Goal: Task Accomplishment & Management: Manage account settings

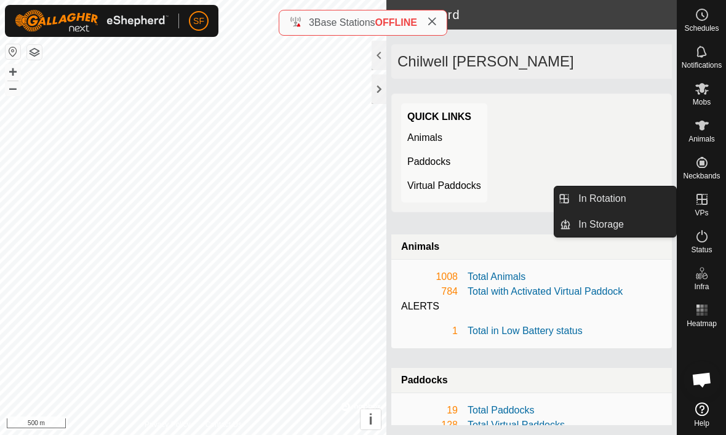
click at [631, 230] on link "In Storage" at bounding box center [623, 224] width 105 height 25
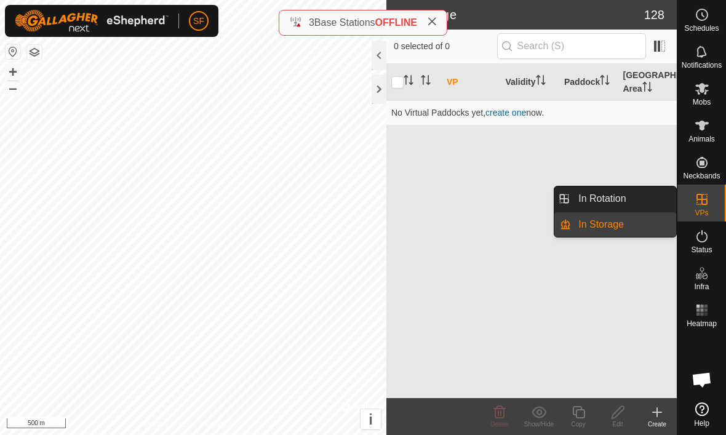
click at [627, 198] on link "In Rotation" at bounding box center [623, 198] width 105 height 25
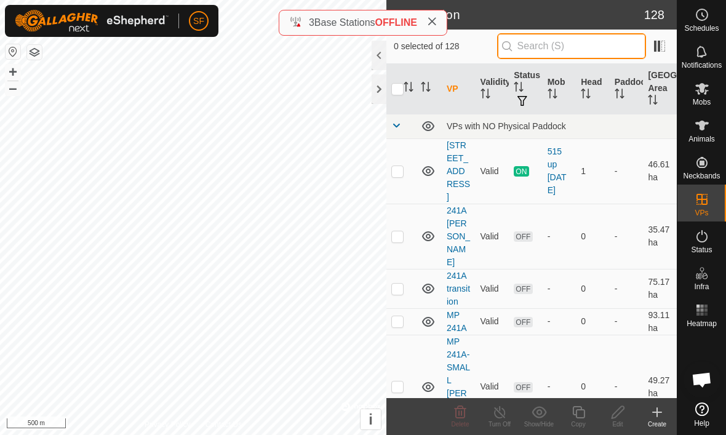
click at [607, 52] on input "text" at bounding box center [571, 46] width 149 height 26
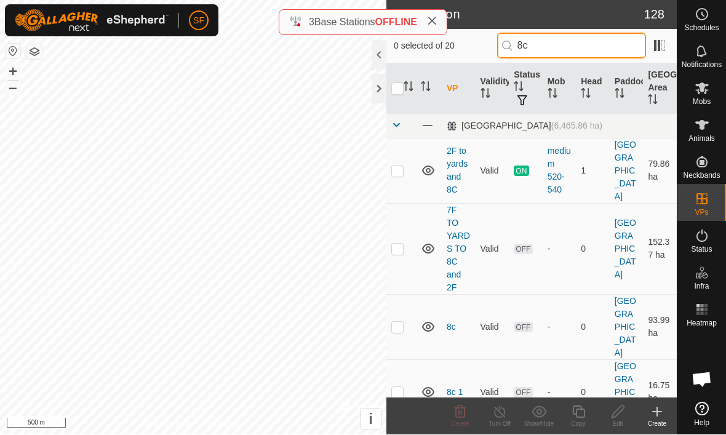
type input "8c"
click at [402, 270] on td at bounding box center [401, 249] width 30 height 91
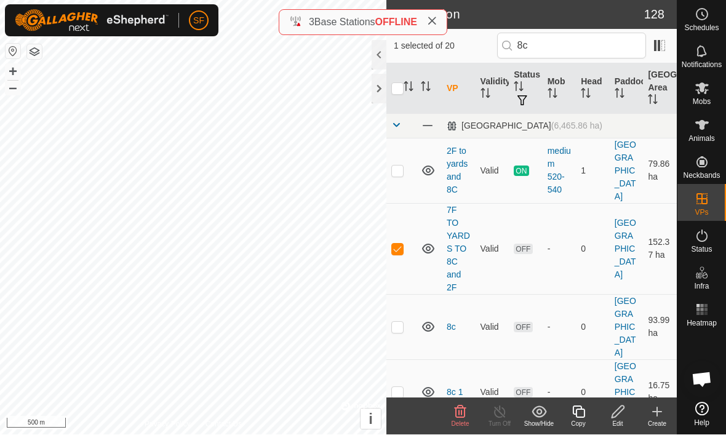
click at [399, 244] on p-checkbox at bounding box center [397, 249] width 12 height 10
click at [398, 253] on td at bounding box center [401, 249] width 30 height 91
click at [402, 244] on p-checkbox at bounding box center [397, 249] width 12 height 10
checkbox input "false"
click at [400, 322] on p-checkbox at bounding box center [397, 327] width 12 height 10
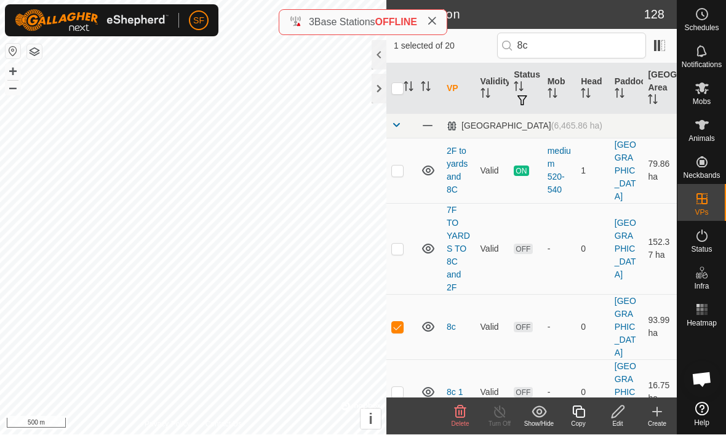
click at [400, 322] on p-checkbox at bounding box center [397, 327] width 12 height 10
checkbox input "false"
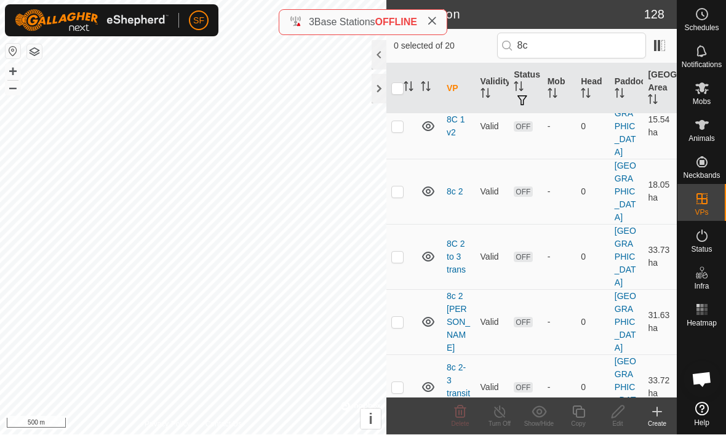
scroll to position [329, 0]
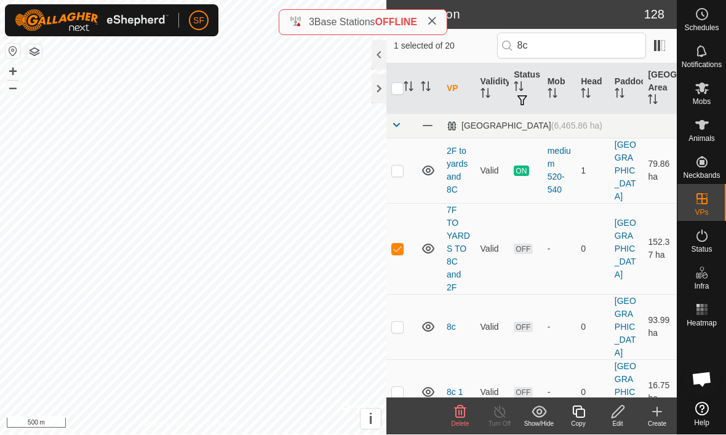
click at [403, 244] on p-checkbox at bounding box center [397, 249] width 12 height 10
click at [400, 204] on td at bounding box center [401, 249] width 30 height 91
click at [402, 251] on td at bounding box center [401, 249] width 30 height 91
click at [399, 244] on p-checkbox at bounding box center [397, 249] width 12 height 10
checkbox input "true"
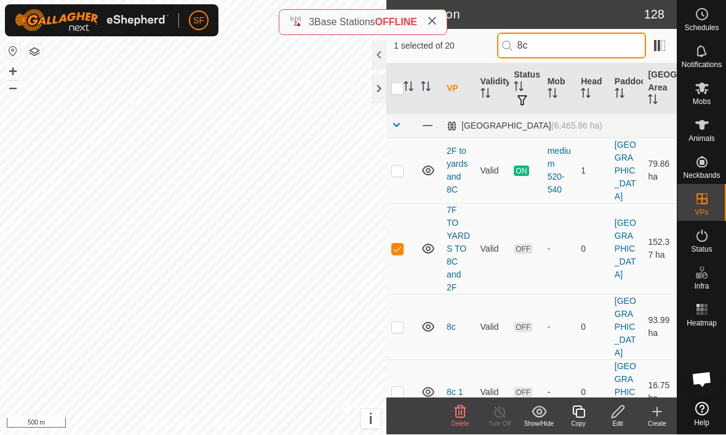
click at [598, 53] on input "8c" at bounding box center [571, 46] width 149 height 26
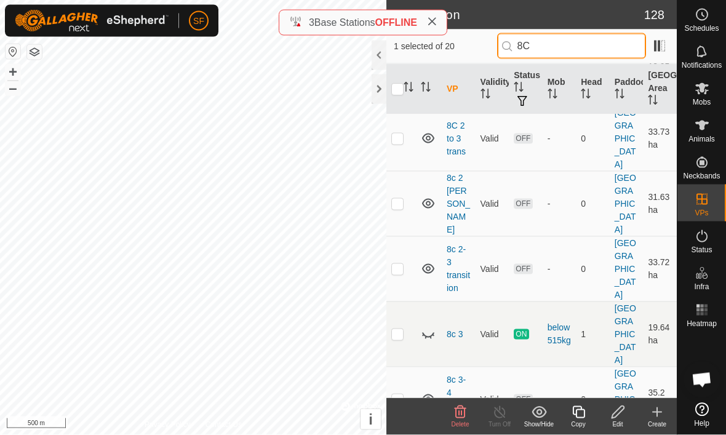
scroll to position [446, 0]
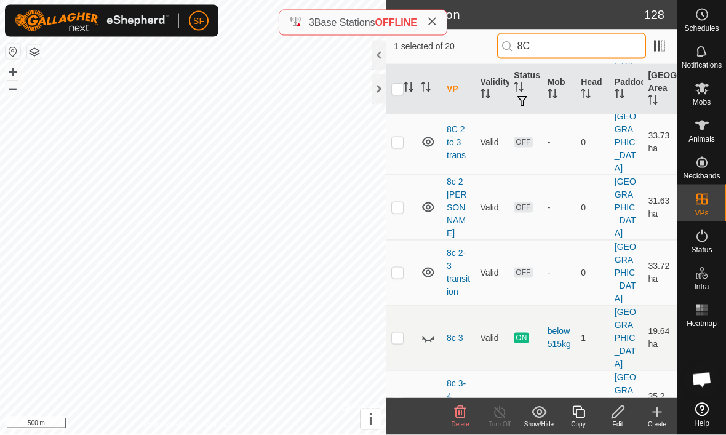
type input "8C 4"
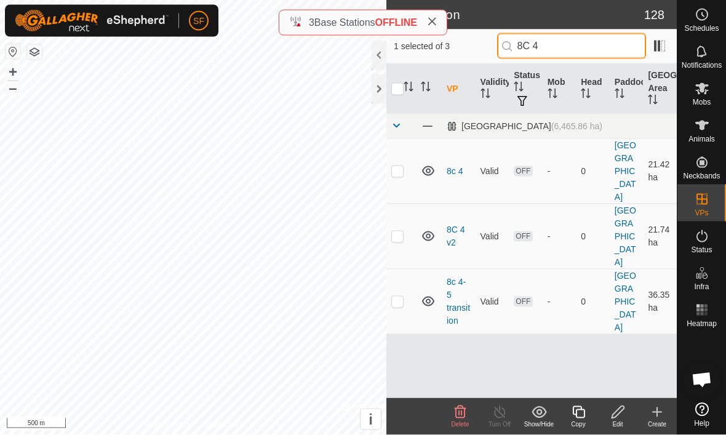
scroll to position [0, 0]
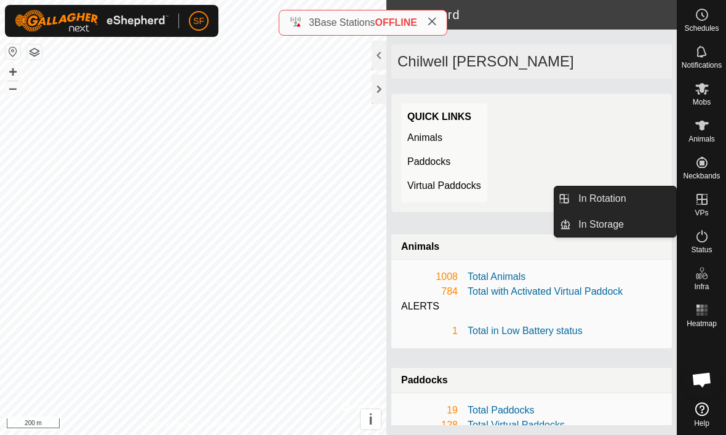
click at [626, 197] on link "In Rotation" at bounding box center [623, 198] width 105 height 25
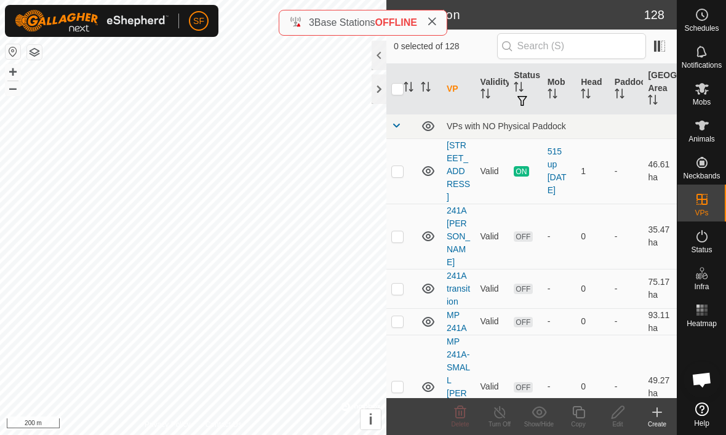
click at [631, 200] on link "In Rotation" at bounding box center [623, 198] width 105 height 25
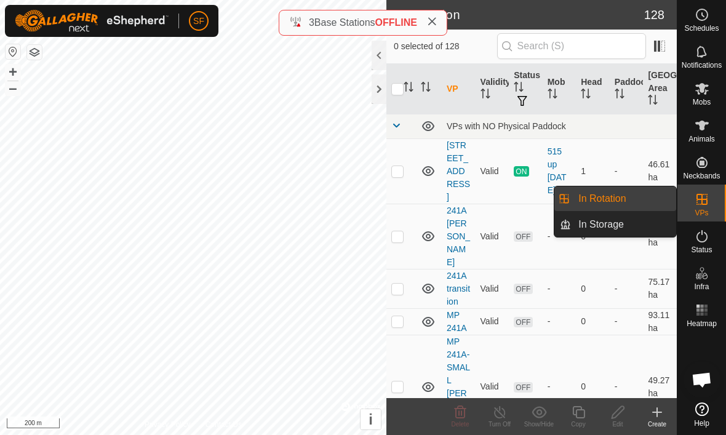
click at [640, 197] on link "In Rotation" at bounding box center [623, 198] width 105 height 25
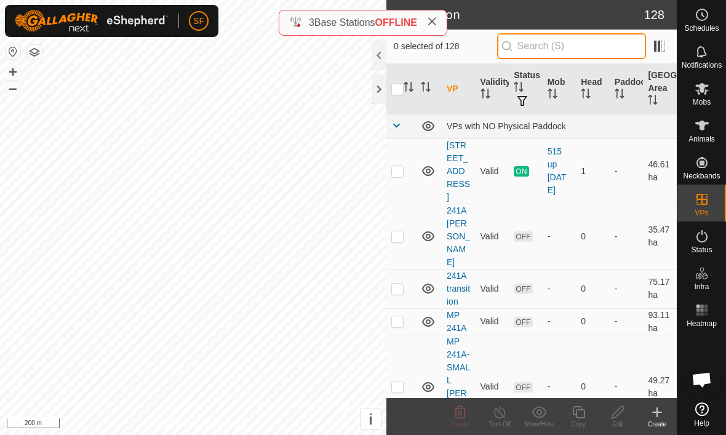
click at [598, 48] on input "text" at bounding box center [571, 46] width 149 height 26
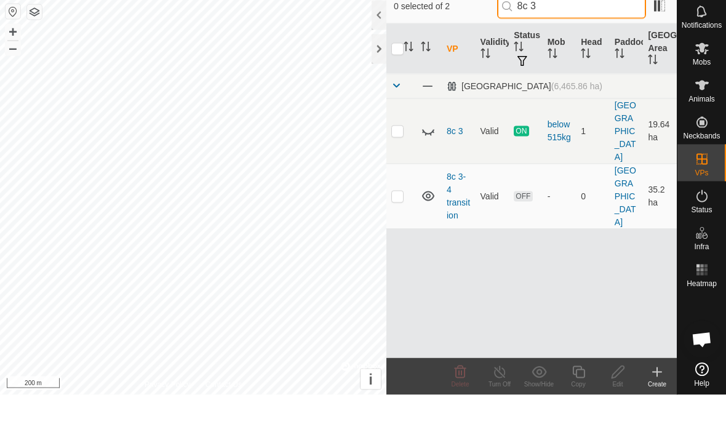
type input "8c 3"
click at [399, 231] on p-checkbox at bounding box center [397, 236] width 12 height 10
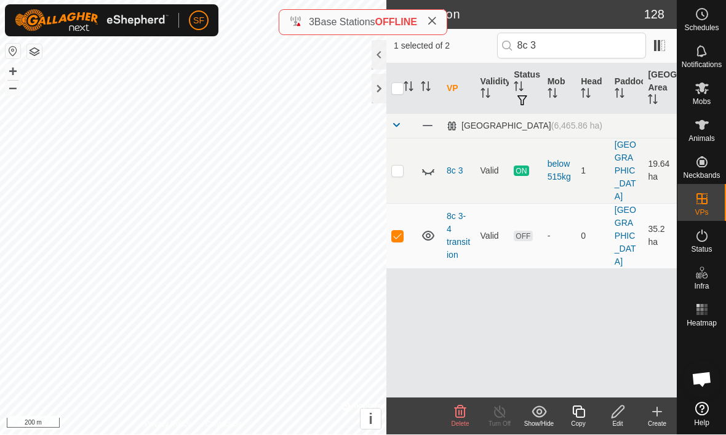
click at [402, 204] on td at bounding box center [401, 236] width 30 height 65
checkbox input "false"
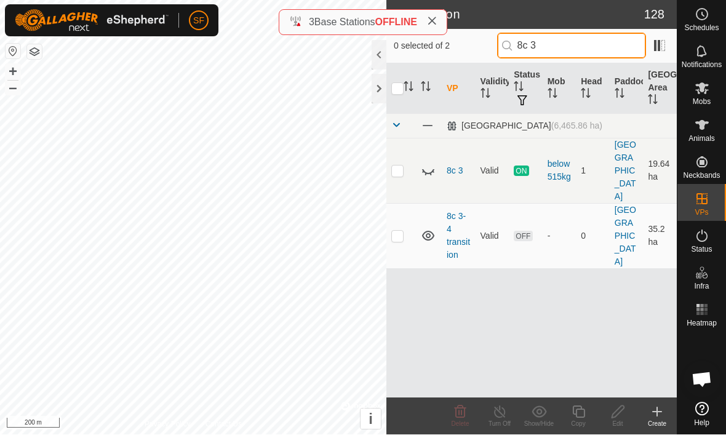
click at [603, 50] on input "8c 3" at bounding box center [571, 46] width 149 height 26
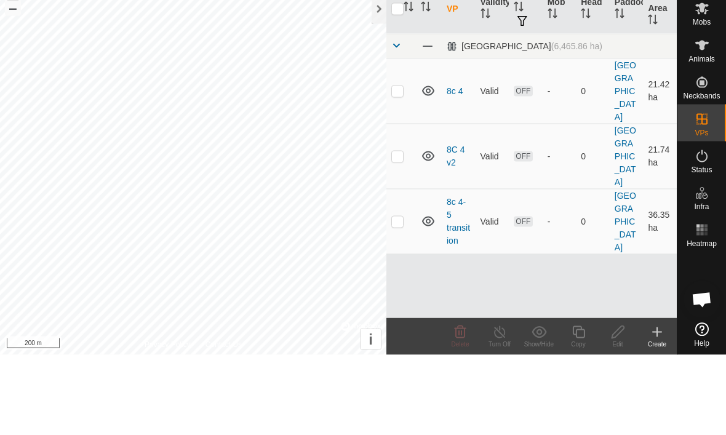
type input "8c 4"
click at [402, 269] on td at bounding box center [401, 301] width 30 height 65
checkbox input "true"
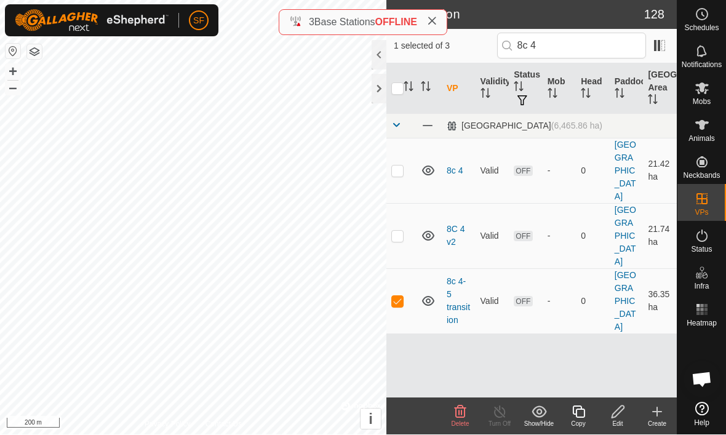
click at [578, 413] on icon at bounding box center [578, 412] width 15 height 15
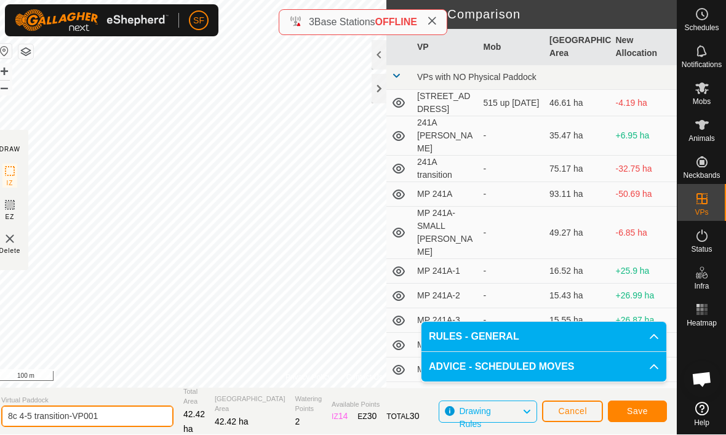
click at [128, 416] on input "8c 4-5 transition-VP001" at bounding box center [87, 417] width 172 height 22
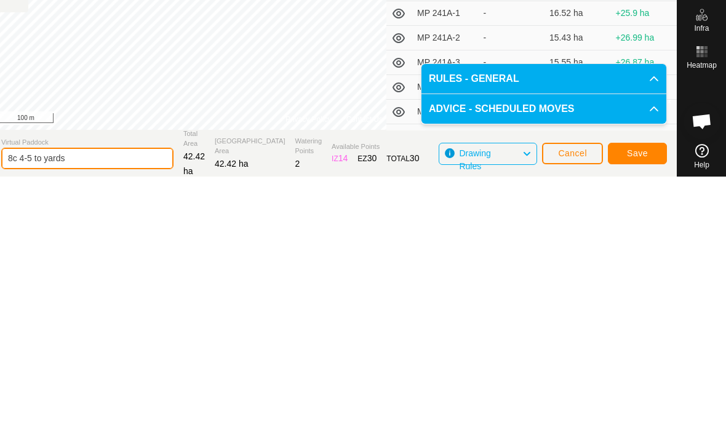
type input "8c 4-5 to yards"
click at [646, 401] on button "Save" at bounding box center [637, 412] width 59 height 22
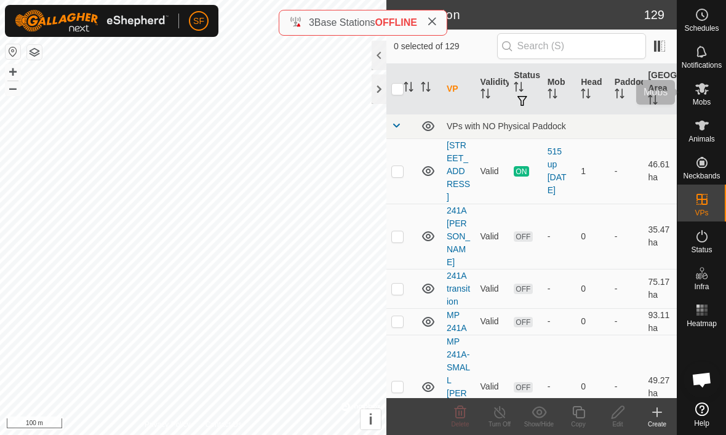
click at [699, 98] on span "Mobs" at bounding box center [701, 101] width 18 height 7
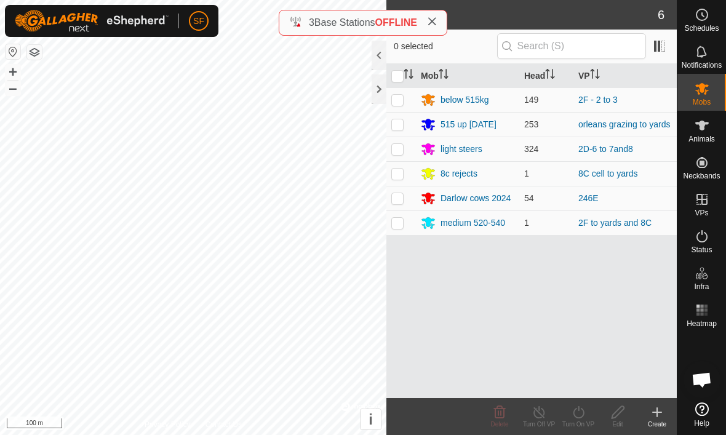
click at [403, 124] on p-checkbox at bounding box center [397, 124] width 12 height 10
checkbox input "true"
click at [539, 414] on icon at bounding box center [538, 412] width 15 height 15
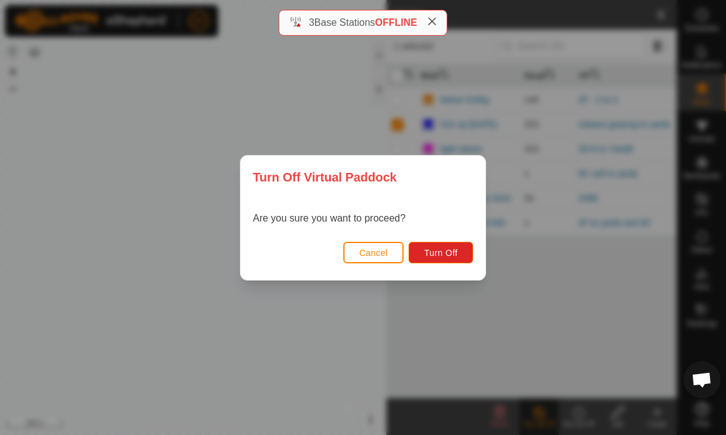
click at [451, 247] on button "Turn Off" at bounding box center [440, 253] width 65 height 22
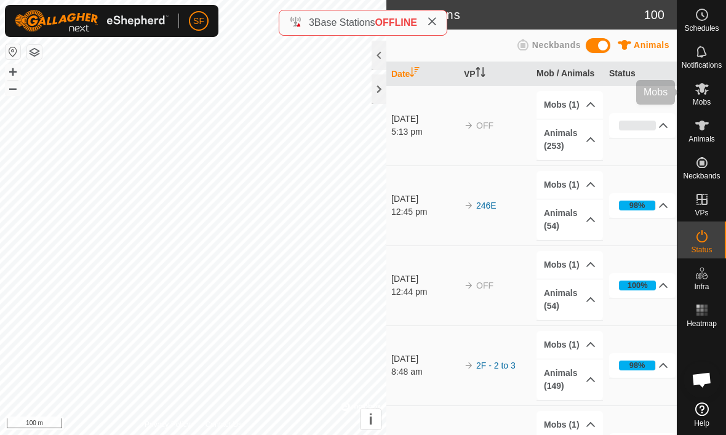
click at [701, 95] on icon at bounding box center [701, 88] width 15 height 15
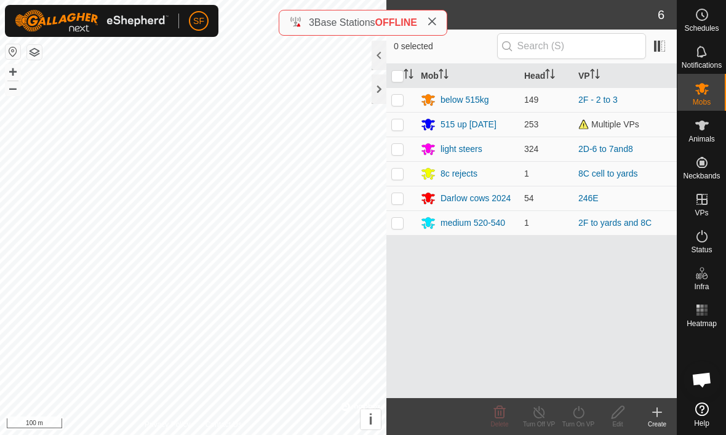
click at [402, 124] on p-checkbox at bounding box center [397, 124] width 12 height 10
checkbox input "true"
click at [584, 415] on icon at bounding box center [578, 412] width 15 height 15
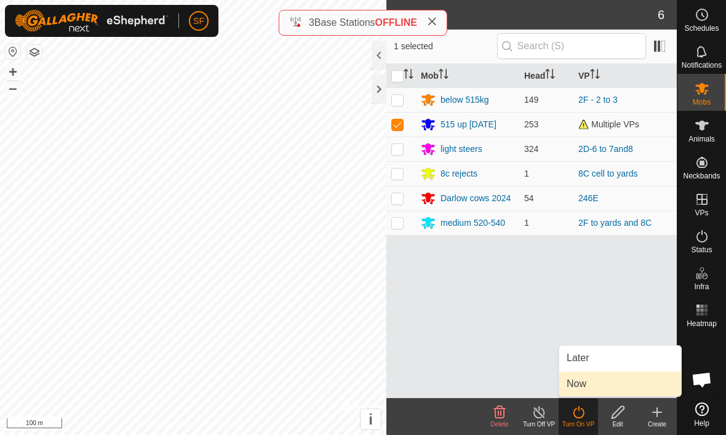
click at [616, 387] on link "Now" at bounding box center [620, 383] width 122 height 25
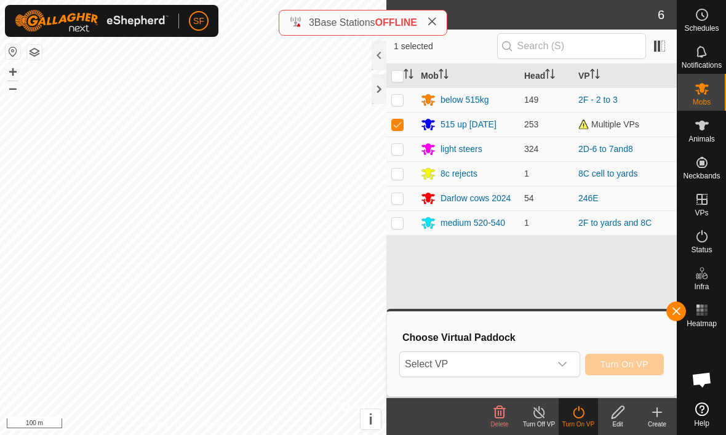
click at [510, 362] on span "Select VP" at bounding box center [475, 364] width 150 height 25
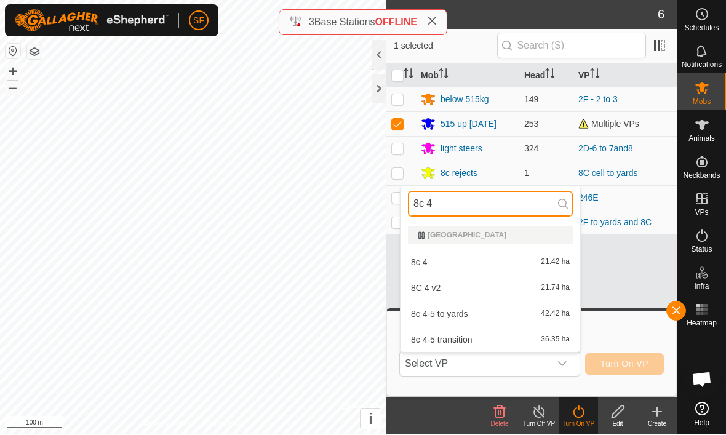
type input "8c 4"
click at [486, 314] on div "8c 4-5 to yards 42.42 ha" at bounding box center [490, 314] width 165 height 15
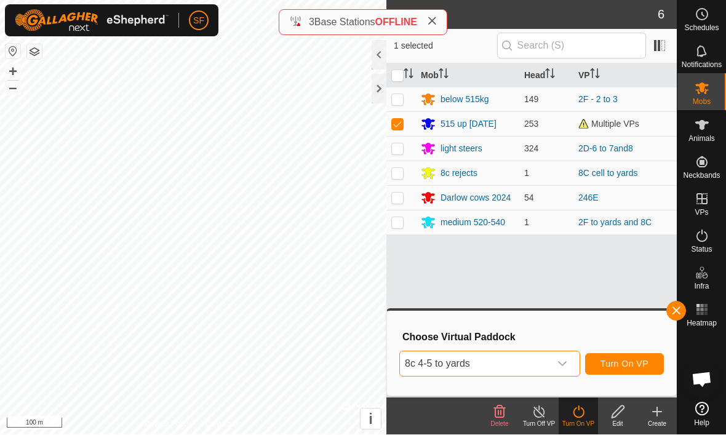
click at [638, 364] on span "Turn On VP" at bounding box center [624, 364] width 48 height 10
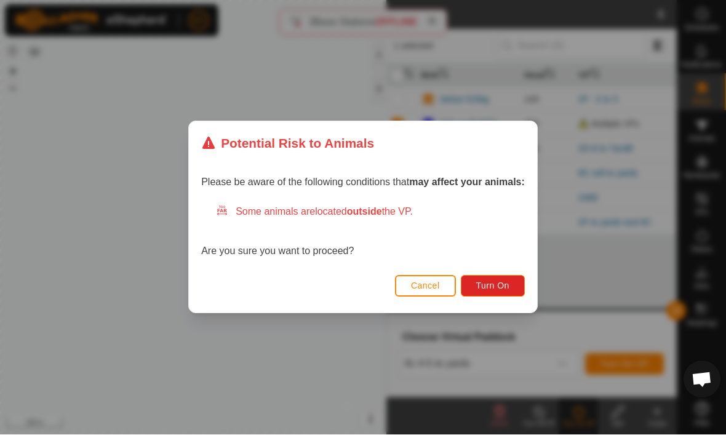
click at [505, 291] on button "Turn On" at bounding box center [493, 286] width 64 height 22
